Goal: Information Seeking & Learning: Learn about a topic

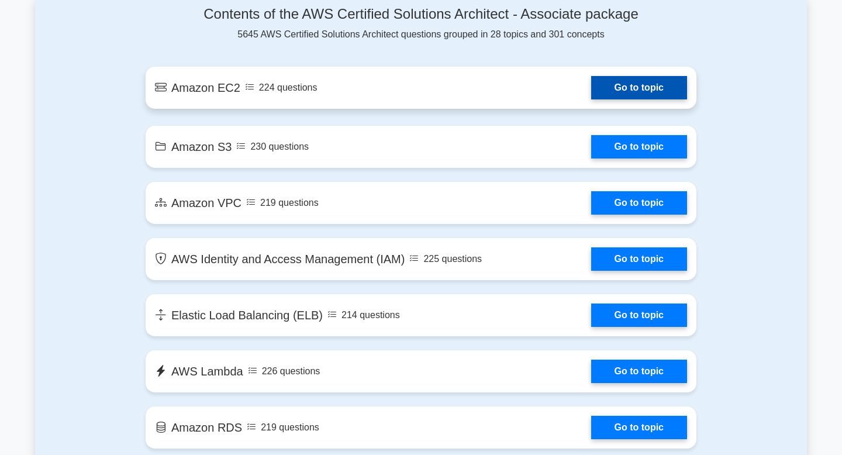
click at [645, 97] on link "Go to topic" at bounding box center [639, 87] width 96 height 23
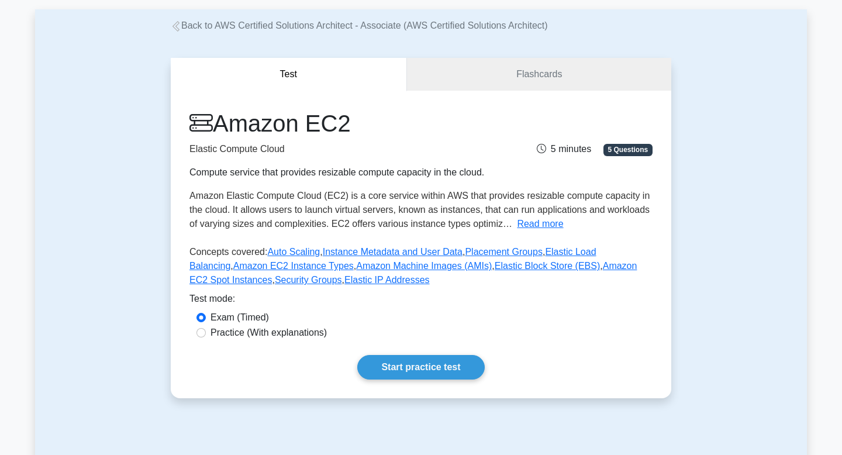
scroll to position [82, 0]
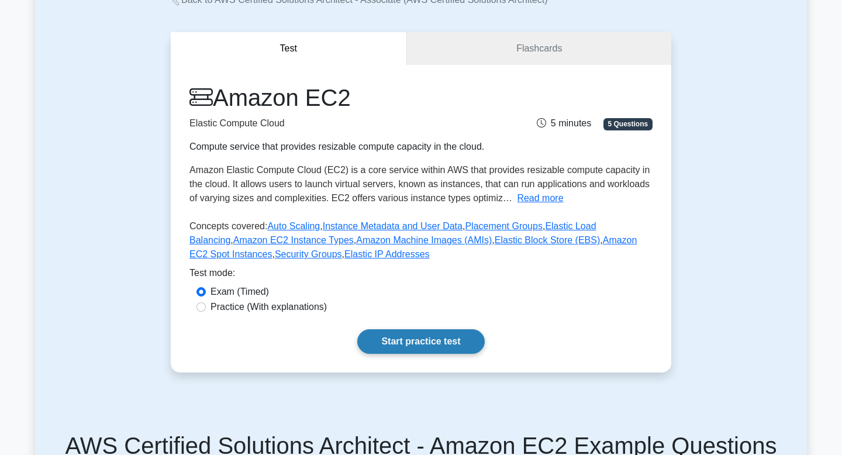
click at [428, 344] on link "Start practice test" at bounding box center [420, 341] width 127 height 25
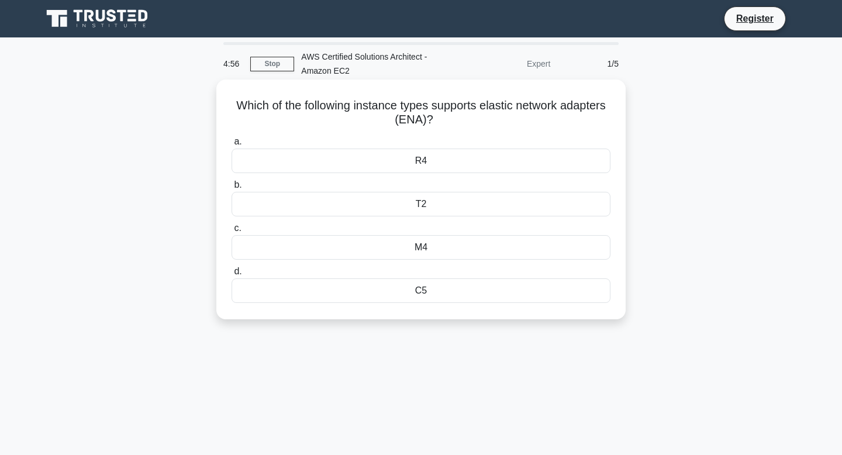
click at [426, 172] on div "R4" at bounding box center [421, 161] width 379 height 25
click at [232, 146] on input "a. R4" at bounding box center [232, 142] width 0 height 8
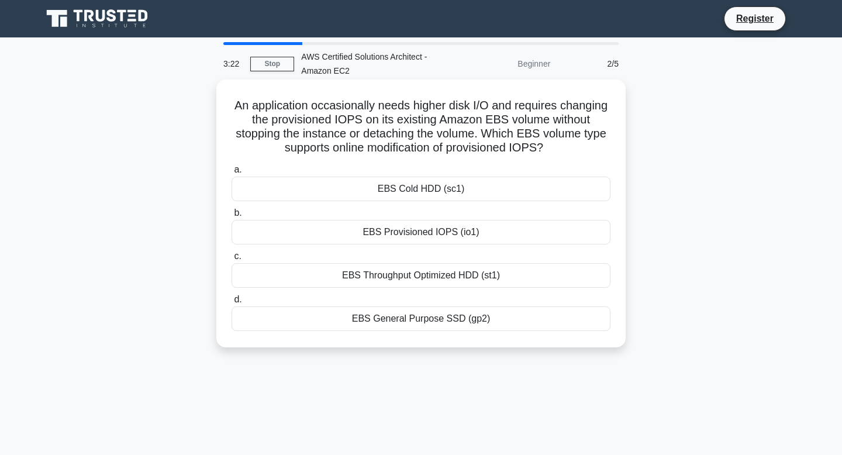
click at [366, 235] on div "EBS Provisioned IOPS (io1)" at bounding box center [421, 232] width 379 height 25
click at [232, 217] on input "b. EBS Provisioned IOPS (io1)" at bounding box center [232, 213] width 0 height 8
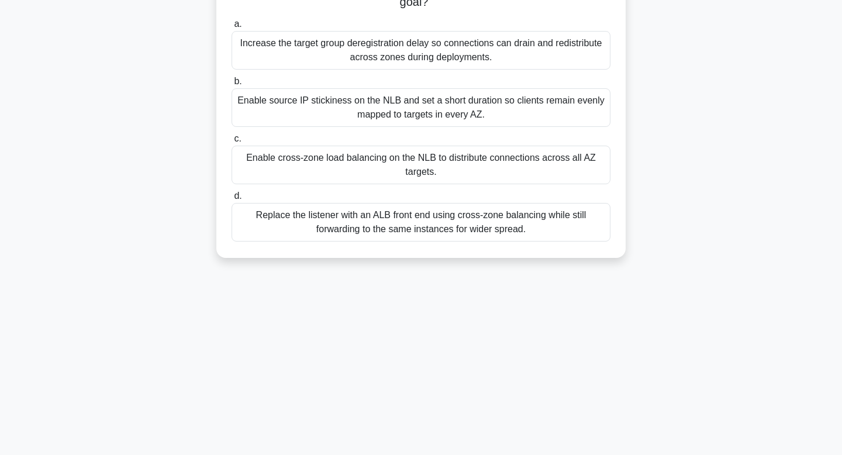
click at [366, 235] on div "Replace the listener with an ALB front end using cross-zone balancing while sti…" at bounding box center [421, 222] width 379 height 39
click at [232, 200] on input "d. Replace the listener with an ALB front end using cross-zone balancing while …" at bounding box center [232, 196] width 0 height 8
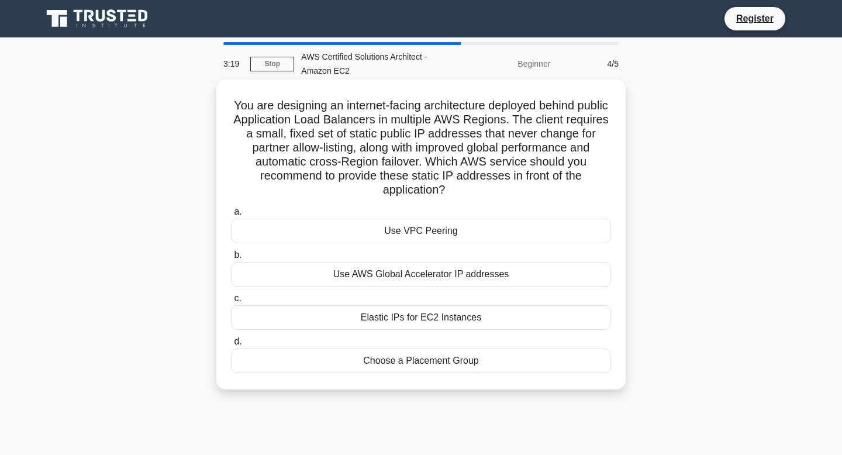
click at [370, 205] on div "a. Use VPC Peering b. Use AWS Global Accelerator IP addresses c. d." at bounding box center [421, 288] width 393 height 173
click at [370, 225] on div "Use VPC Peering" at bounding box center [421, 231] width 379 height 25
click at [232, 216] on input "a. Use VPC Peering" at bounding box center [232, 212] width 0 height 8
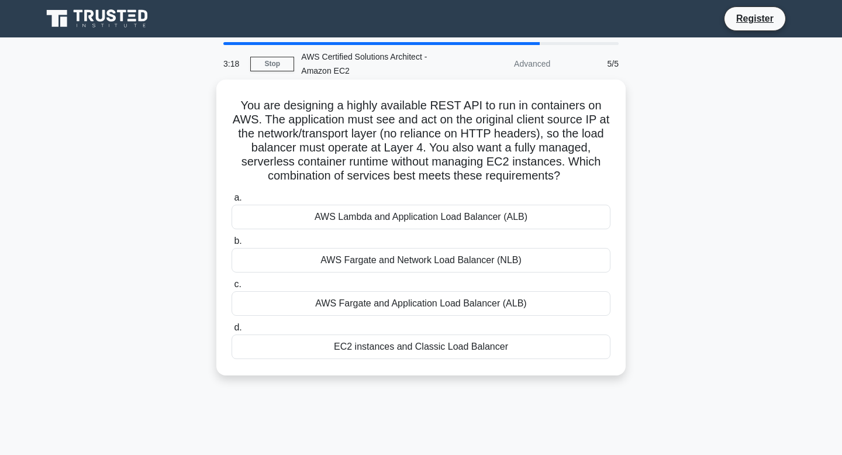
click at [370, 226] on div "AWS Lambda and Application Load Balancer (ALB)" at bounding box center [421, 217] width 379 height 25
click at [232, 202] on input "a. AWS Lambda and Application Load Balancer (ALB)" at bounding box center [232, 198] width 0 height 8
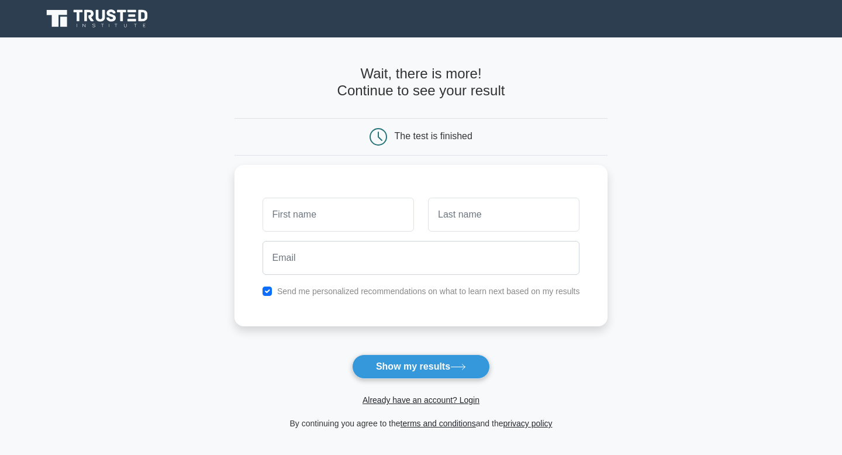
click at [396, 363] on button "Show my results" at bounding box center [421, 367] width 138 height 25
type input ",,,"
click at [446, 197] on input "text" at bounding box center [504, 212] width 152 height 34
type input "babiker"
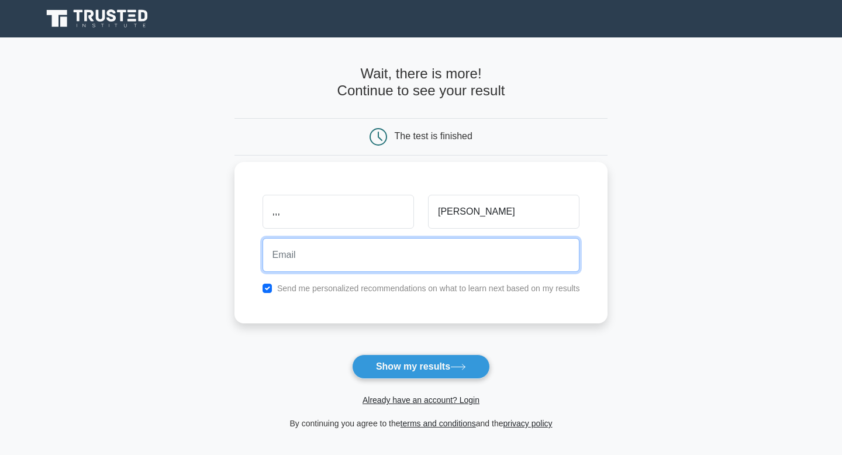
click at [476, 265] on input "email" at bounding box center [422, 255] width 318 height 34
click at [359, 261] on input "MOHANNAD.OSMAN@SNHU.EDU" at bounding box center [422, 255] width 318 height 34
type input "MOHANNAD.OSMANm@SNHU.EDU"
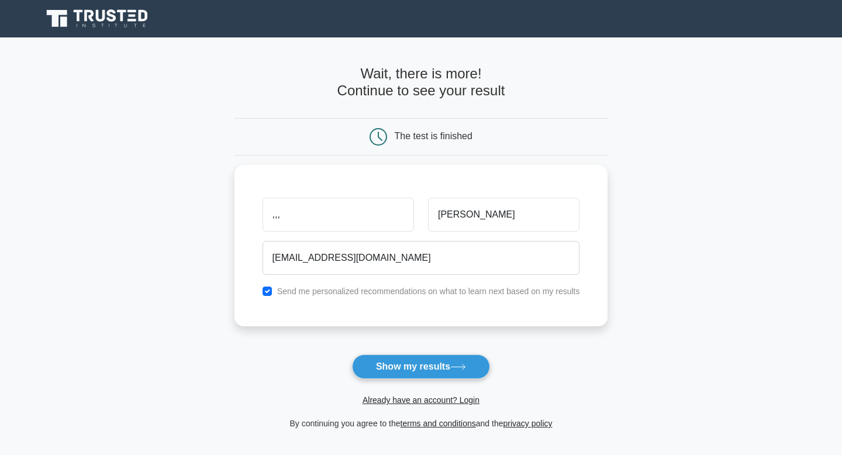
click at [376, 352] on form "Wait, there is more! Continue to see your result The test is finished ,,, babik…" at bounding box center [422, 248] width 374 height 365
click at [380, 369] on button "Show my results" at bounding box center [421, 367] width 138 height 25
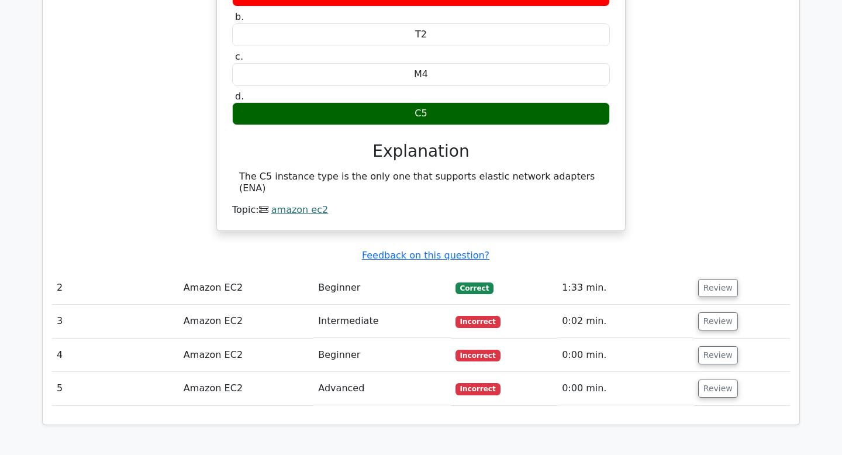
scroll to position [1089, 0]
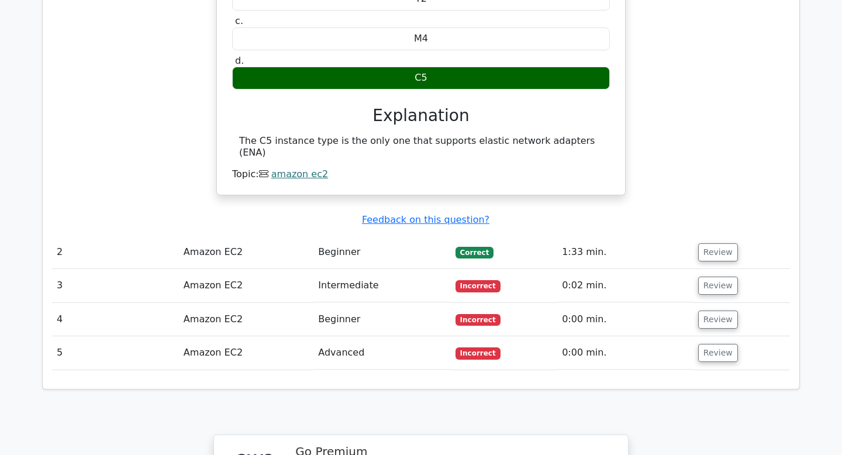
click at [387, 269] on td "Intermediate" at bounding box center [382, 285] width 137 height 33
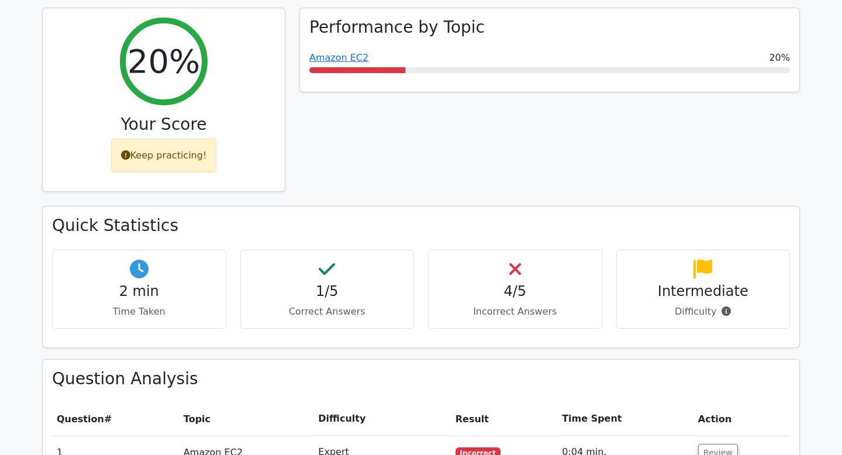
scroll to position [608, 0]
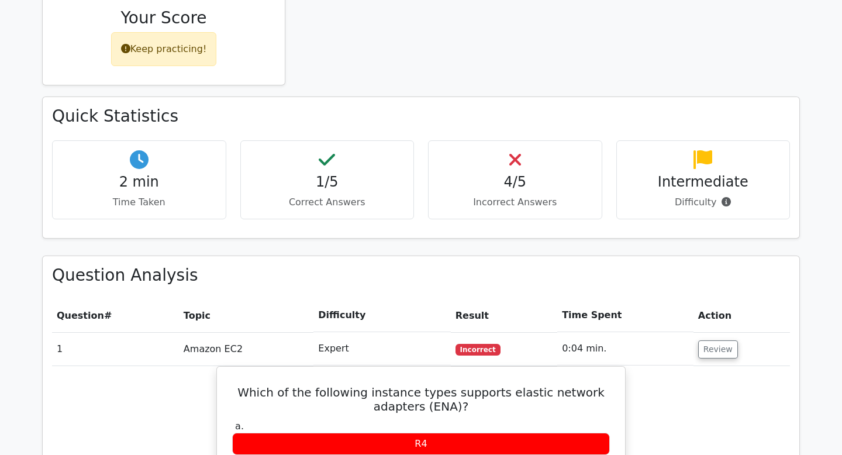
click at [336, 195] on p "Correct Answers" at bounding box center [327, 202] width 154 height 14
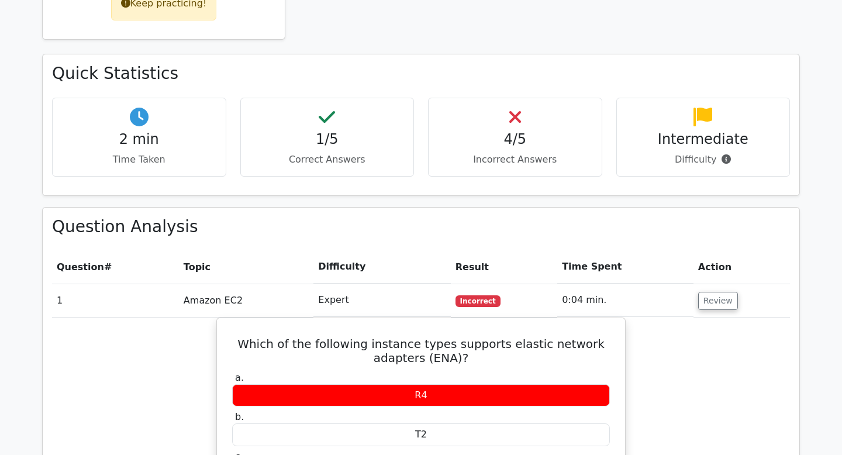
scroll to position [732, 0]
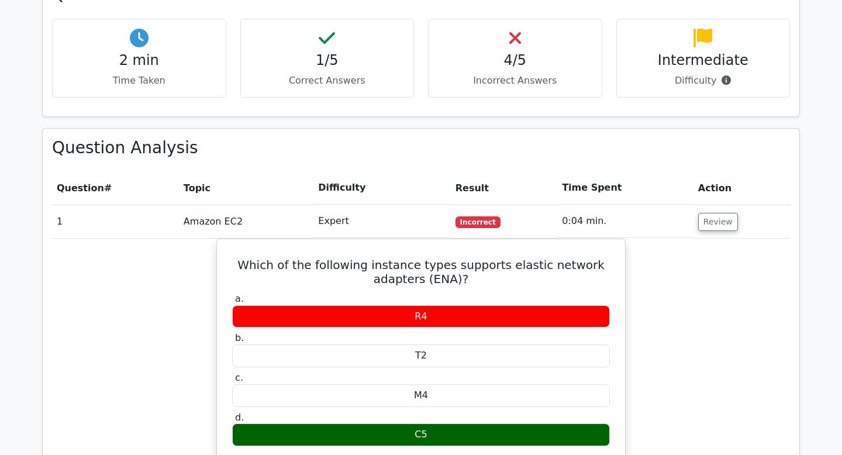
click at [694, 205] on td "Review" at bounding box center [742, 221] width 97 height 33
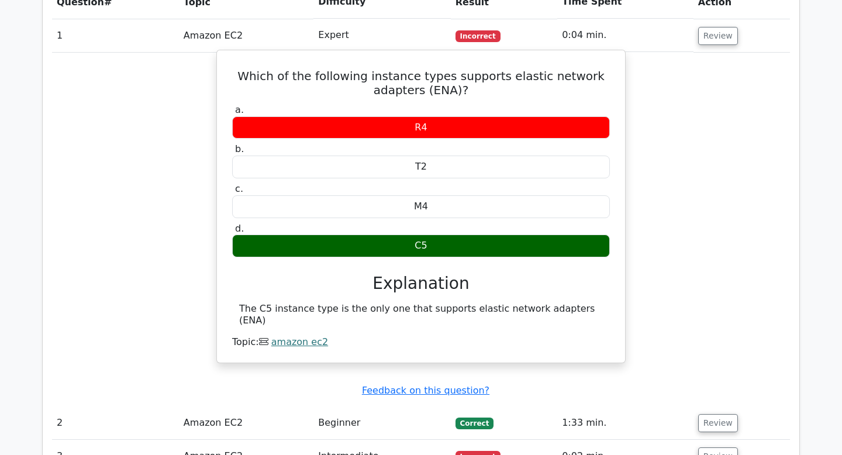
scroll to position [1122, 0]
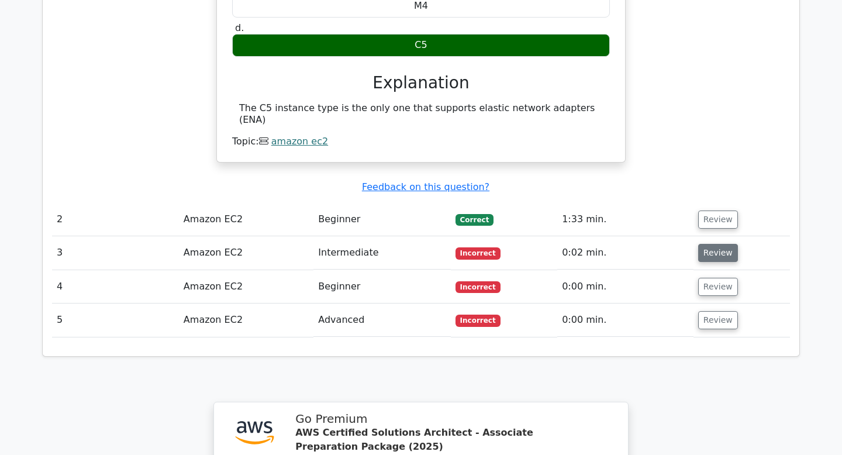
click at [711, 244] on button "Review" at bounding box center [718, 253] width 40 height 18
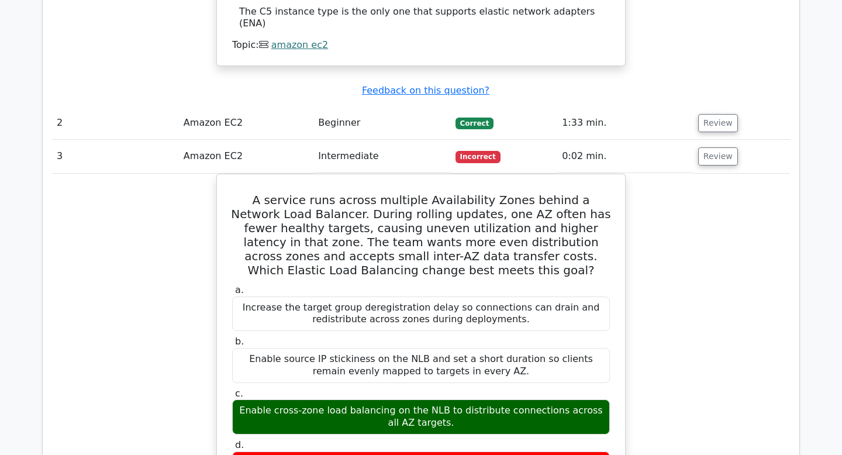
scroll to position [1185, 0]
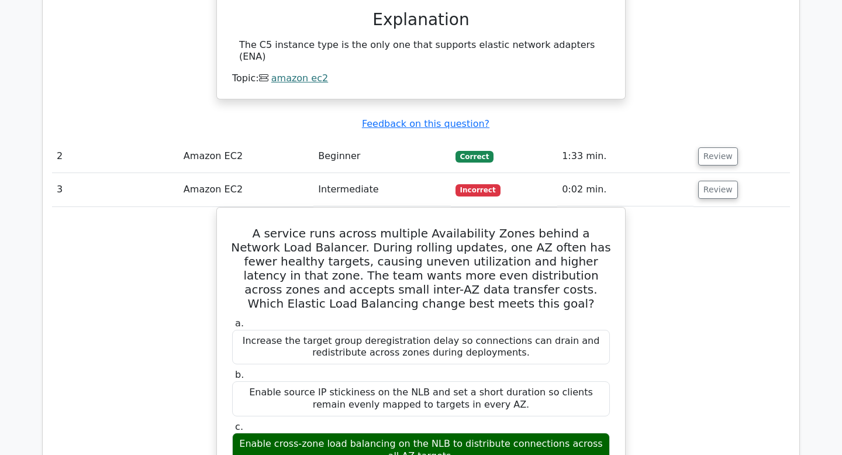
click at [718, 140] on td "Review" at bounding box center [742, 156] width 97 height 33
click at [718, 147] on button "Review" at bounding box center [718, 156] width 40 height 18
